Goal: Task Accomplishment & Management: Complete application form

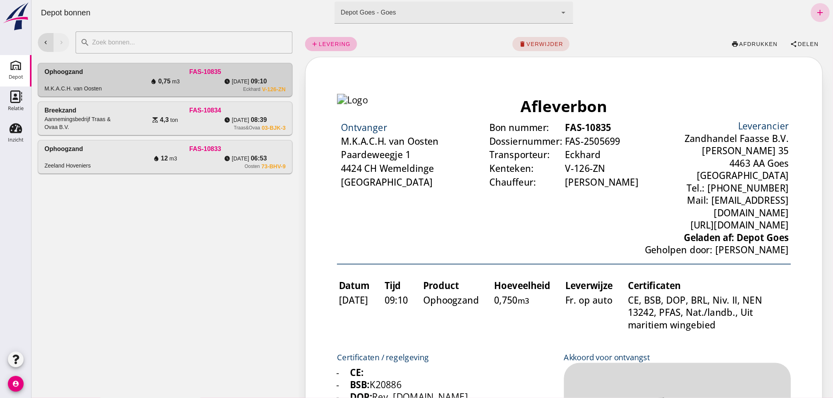
click at [815, 9] on icon "add" at bounding box center [819, 12] width 9 height 9
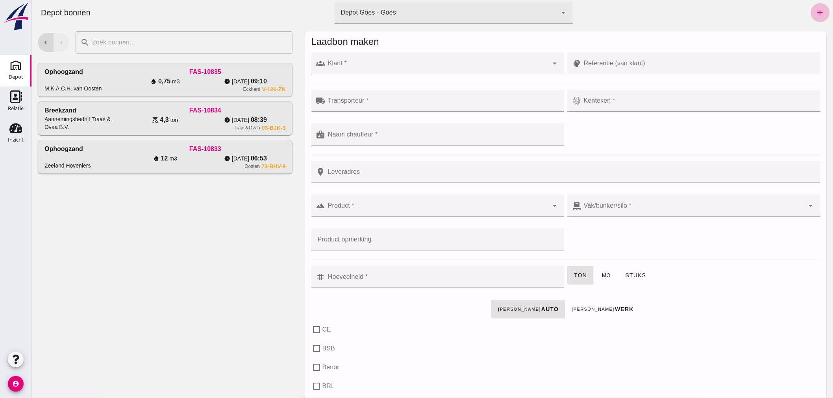
click at [486, 59] on div at bounding box center [436, 63] width 223 height 22
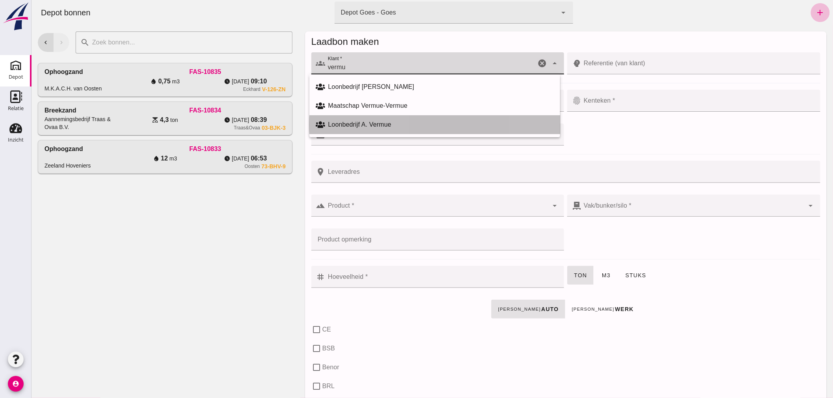
click at [369, 120] on div "Loonbedrijf A. Vermue" at bounding box center [440, 124] width 225 height 9
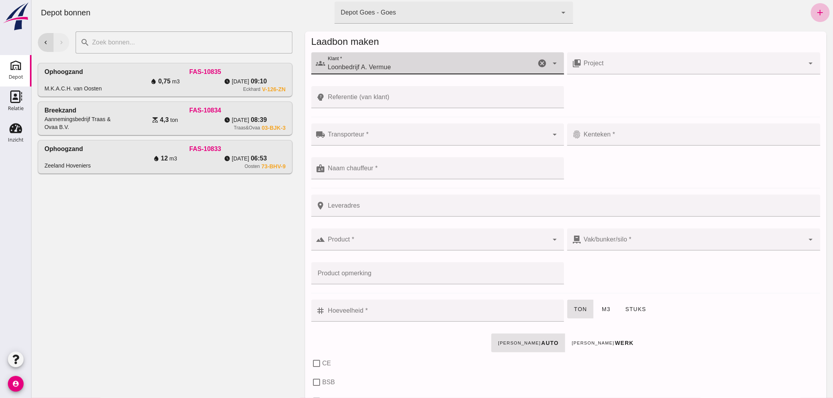
type input "Loonbedrijf A. Vermue"
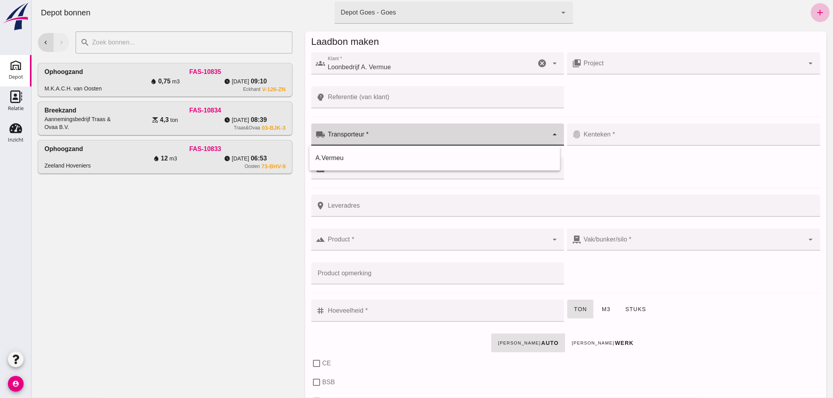
click at [380, 135] on input "Transporteur *" at bounding box center [436, 138] width 223 height 9
click at [363, 158] on div "A.Vermeu" at bounding box center [434, 157] width 238 height 9
type input "A.Vermeu"
click at [630, 135] on input "Kenteken *" at bounding box center [692, 138] width 223 height 9
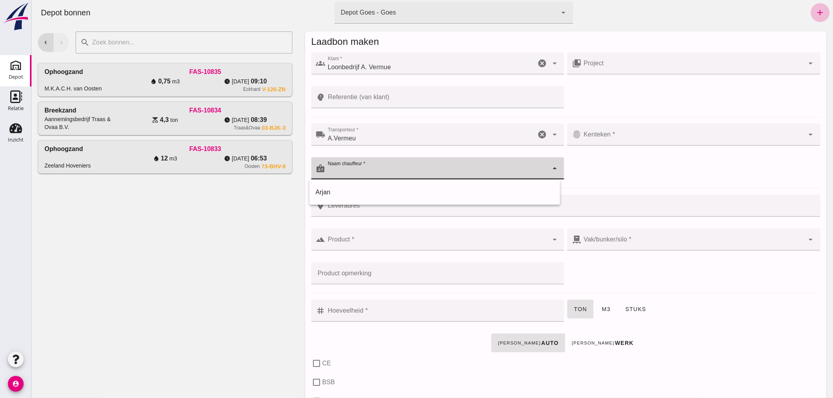
click at [397, 168] on input "Naam chauffeur *" at bounding box center [436, 172] width 223 height 9
click at [370, 193] on div "Arjan" at bounding box center [434, 192] width 238 height 9
type input "Arjan"
click at [632, 134] on input "Kenteken *" at bounding box center [692, 138] width 223 height 9
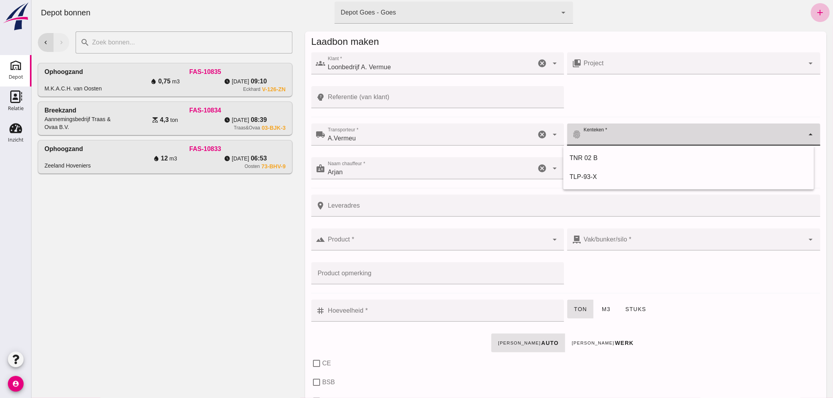
click at [443, 244] on input "Product *" at bounding box center [436, 243] width 223 height 9
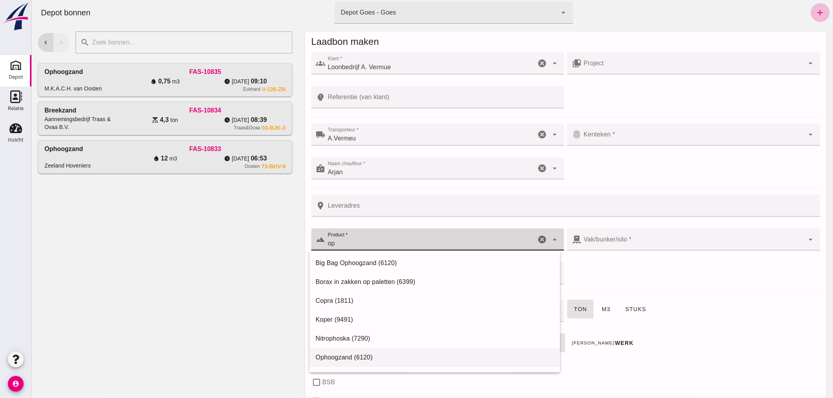
click at [367, 351] on div "Ophoogzand (6120)" at bounding box center [434, 357] width 251 height 19
type input "Ophoogzand (6120)"
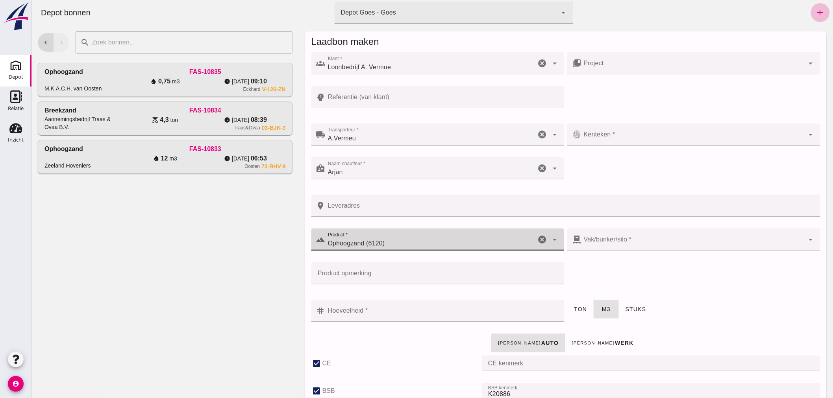
checkbox input "true"
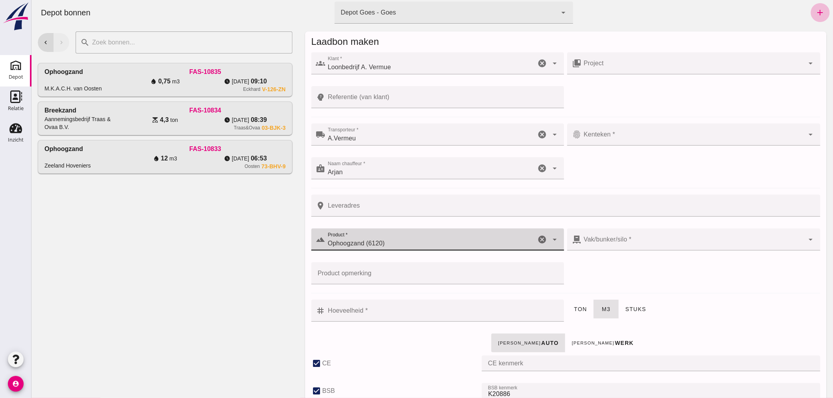
checkbox input "true"
type input "40"
type input "Ophoogzand (6120)"
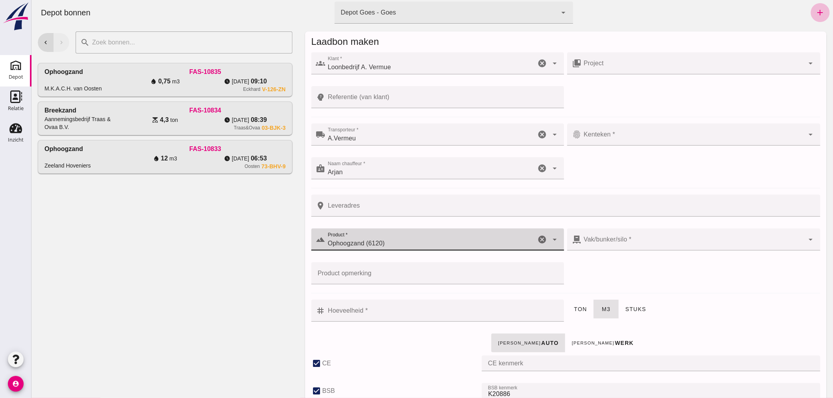
type input "38"
click at [379, 314] on input "Hoeveelheid *" at bounding box center [442, 311] width 234 height 22
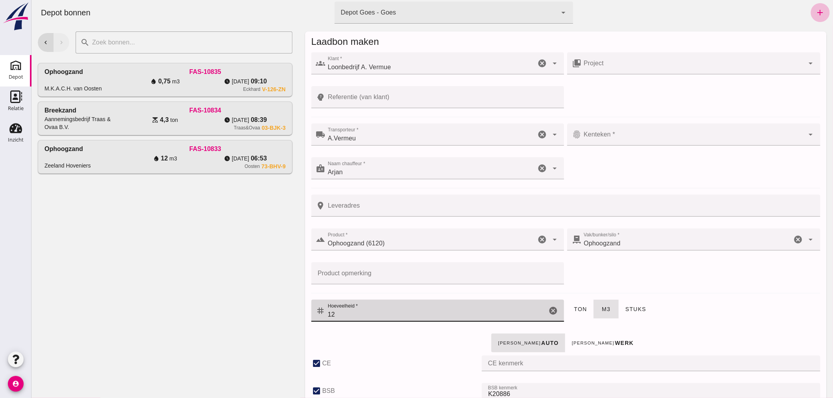
type input "12"
click at [634, 139] on input "Kenteken *" at bounding box center [692, 138] width 223 height 9
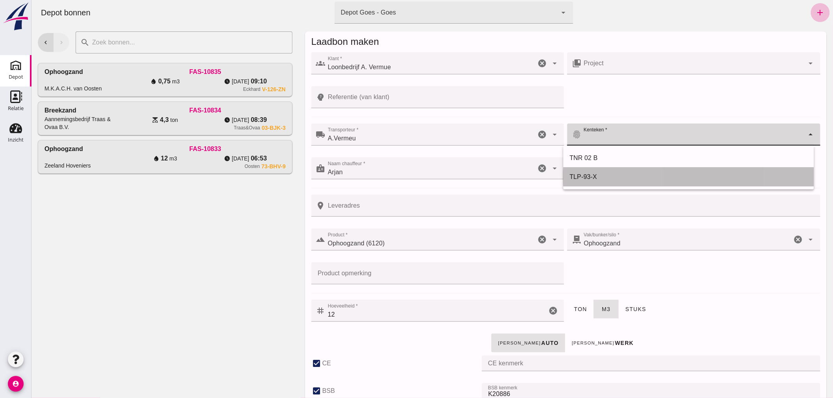
click at [591, 175] on div "TLP-93-X" at bounding box center [688, 176] width 238 height 9
type input "TLP-93-X"
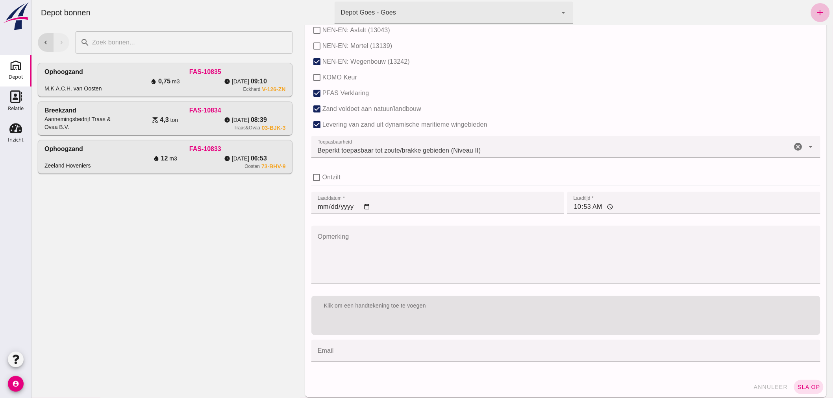
scroll to position [483, 0]
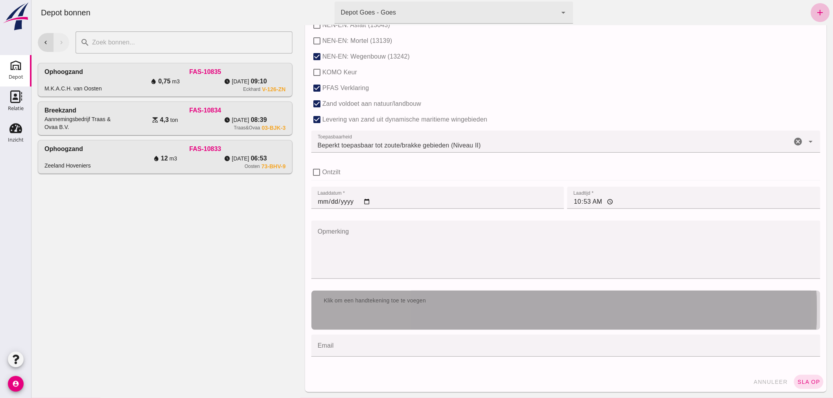
click at [510, 300] on div "Klik om een handtekening toe te voegen" at bounding box center [565, 301] width 496 height 8
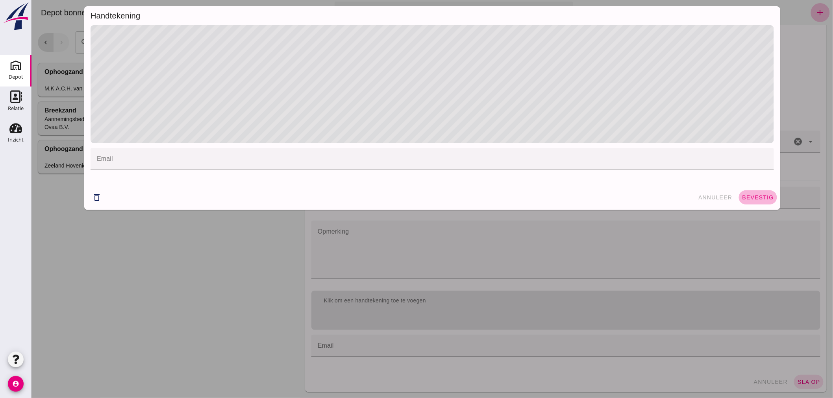
click at [747, 198] on span "bevestig" at bounding box center [757, 197] width 32 height 6
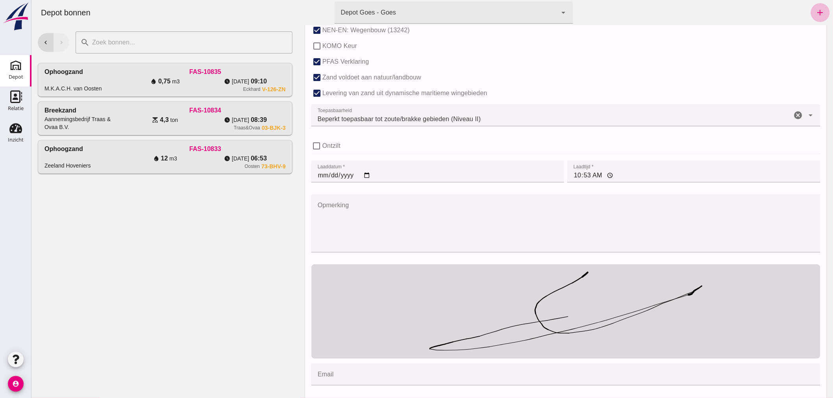
scroll to position [538, 0]
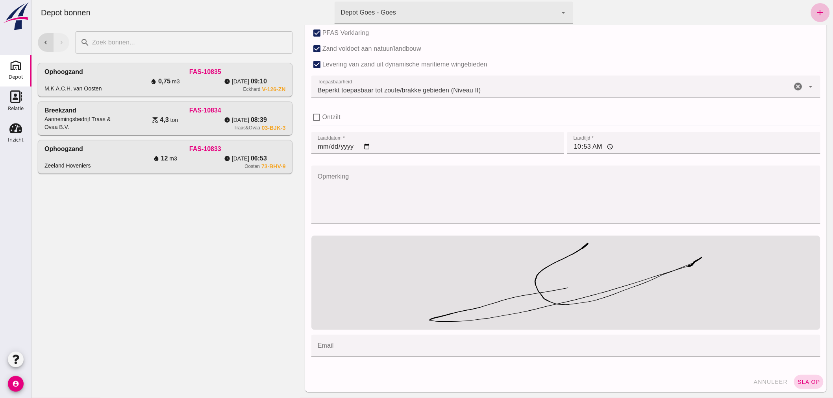
click at [798, 379] on span "sla op" at bounding box center [807, 382] width 23 height 6
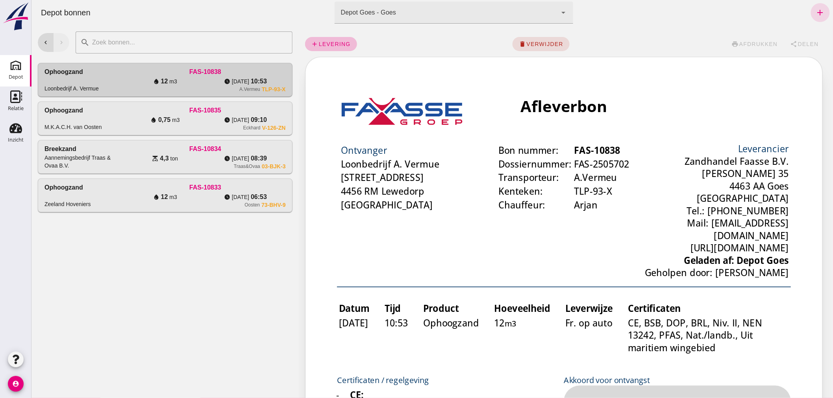
scroll to position [0, 0]
click at [133, 79] on div "water_drop 12 m3" at bounding box center [164, 81] width 80 height 9
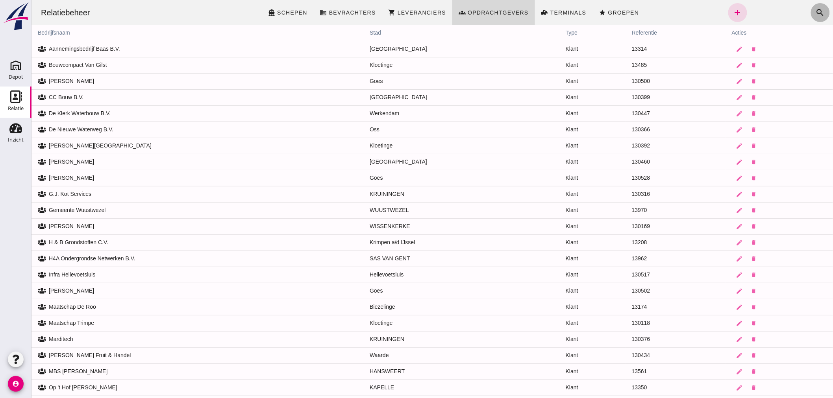
click at [815, 9] on icon "search" at bounding box center [819, 12] width 9 height 9
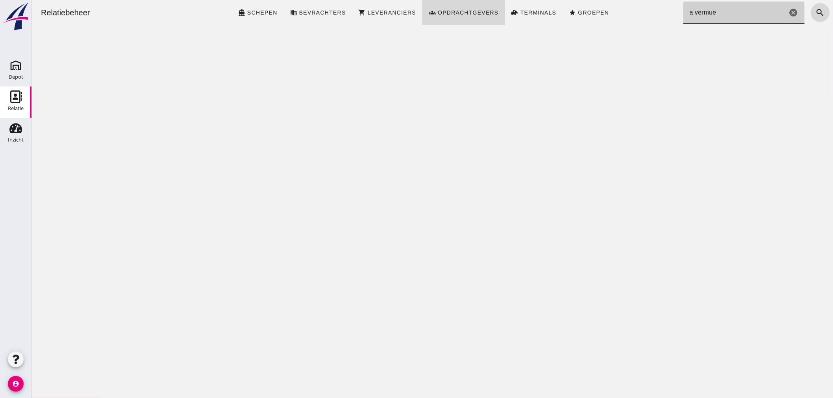
drag, startPoint x: 688, startPoint y: 12, endPoint x: 679, endPoint y: 13, distance: 9.1
click at [683, 13] on input "a vermue" at bounding box center [735, 13] width 104 height 22
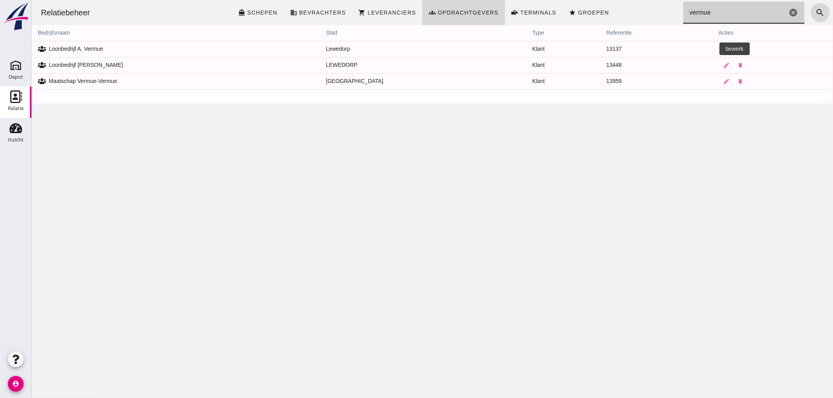
type input "vermue"
click at [722, 48] on icon "edit" at bounding box center [725, 49] width 7 height 7
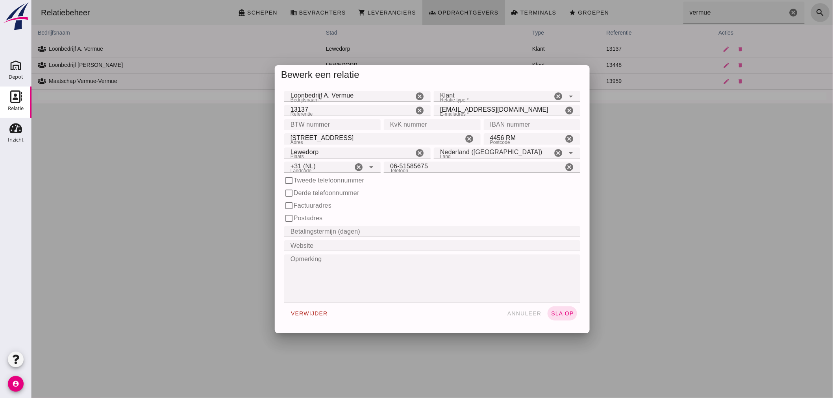
type input "+31 (NL)"
drag, startPoint x: 525, startPoint y: 312, endPoint x: 441, endPoint y: 282, distance: 89.5
click at [524, 309] on button "annuleer" at bounding box center [523, 314] width 41 height 14
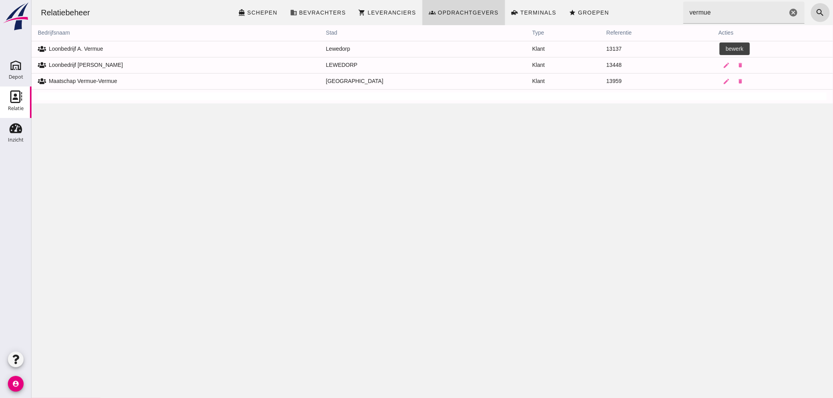
click at [722, 48] on icon "edit" at bounding box center [725, 49] width 7 height 7
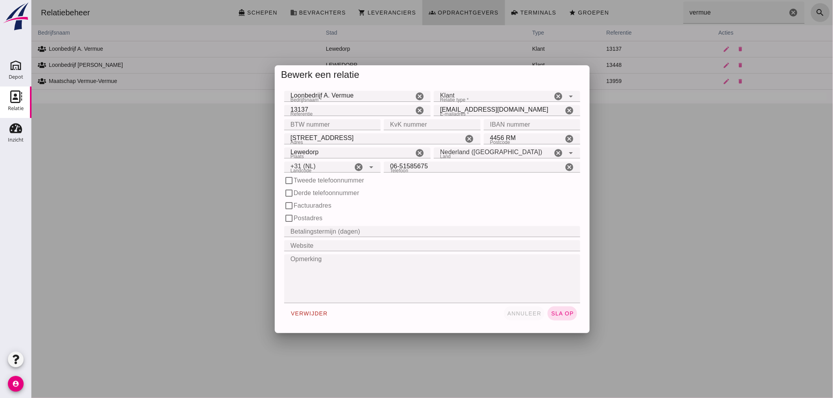
click at [512, 313] on span "annuleer" at bounding box center [523, 313] width 35 height 6
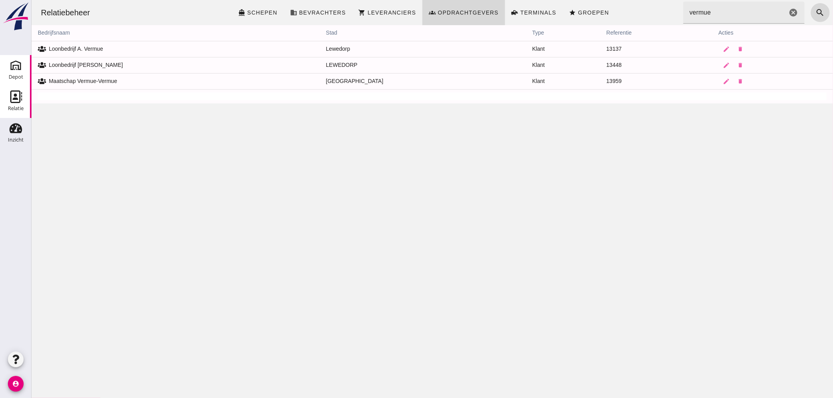
click at [14, 68] on icon "Depot" at bounding box center [15, 65] width 13 height 13
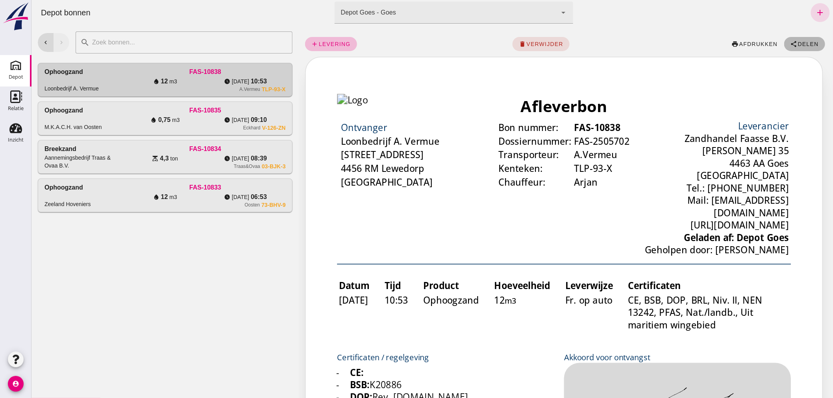
click at [792, 40] on button "share Delen" at bounding box center [803, 44] width 41 height 14
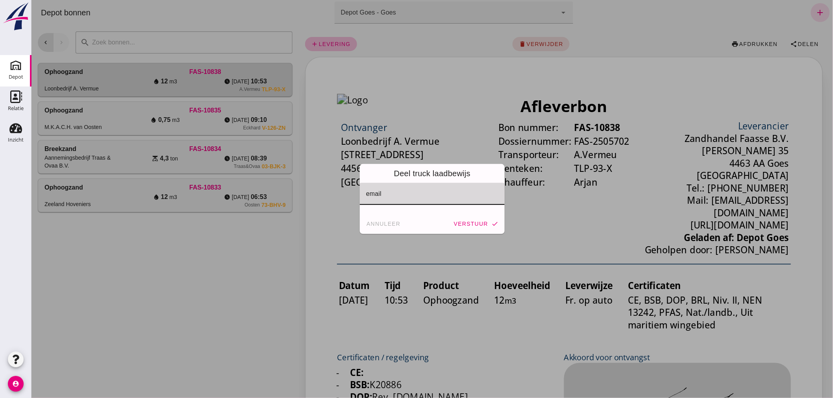
click at [423, 194] on input "email" at bounding box center [431, 197] width 131 height 9
type input "[EMAIL_ADDRESS][DOMAIN_NAME]"
click at [455, 222] on span "verstuur" at bounding box center [470, 224] width 35 height 6
